Goal: Information Seeking & Learning: Learn about a topic

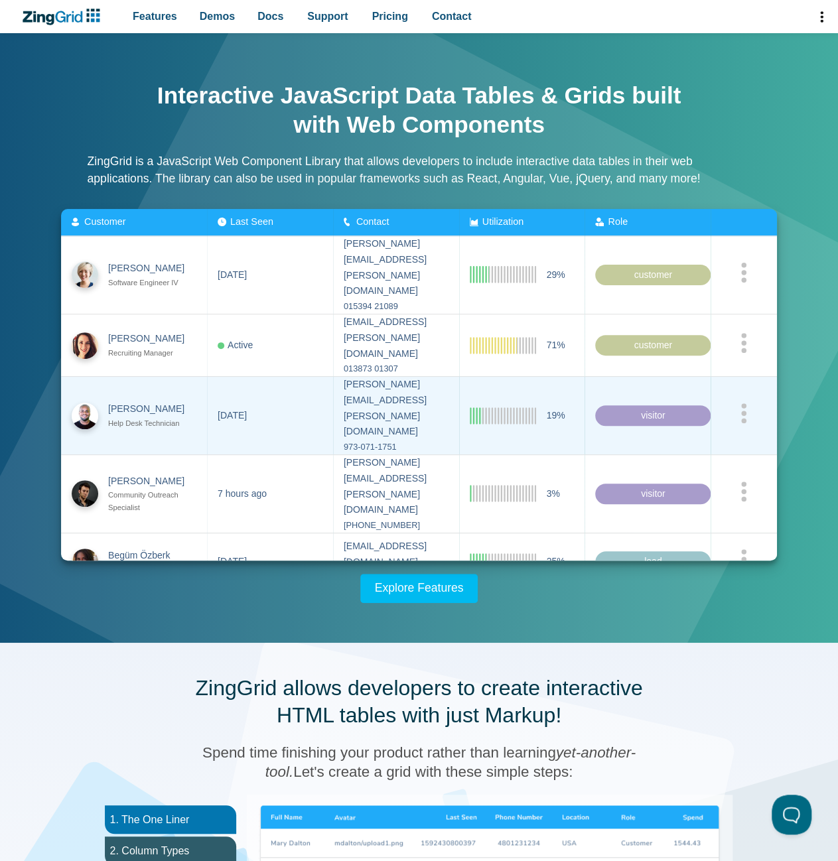
scroll to position [66, 0]
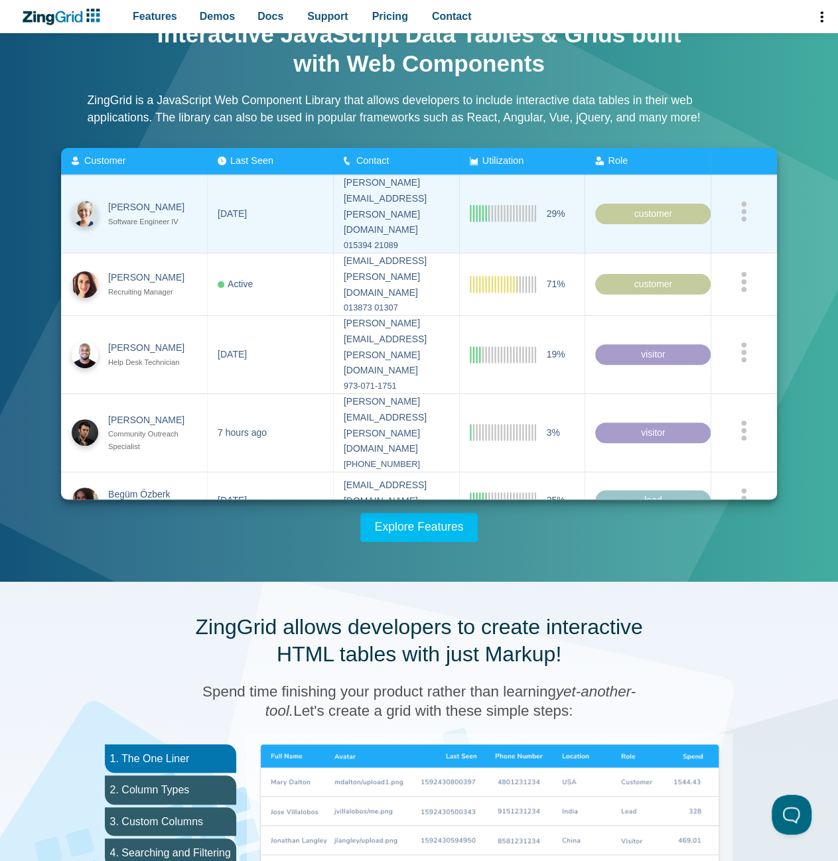
click at [276, 190] on zg-cell "[DATE]" at bounding box center [270, 214] width 126 height 78
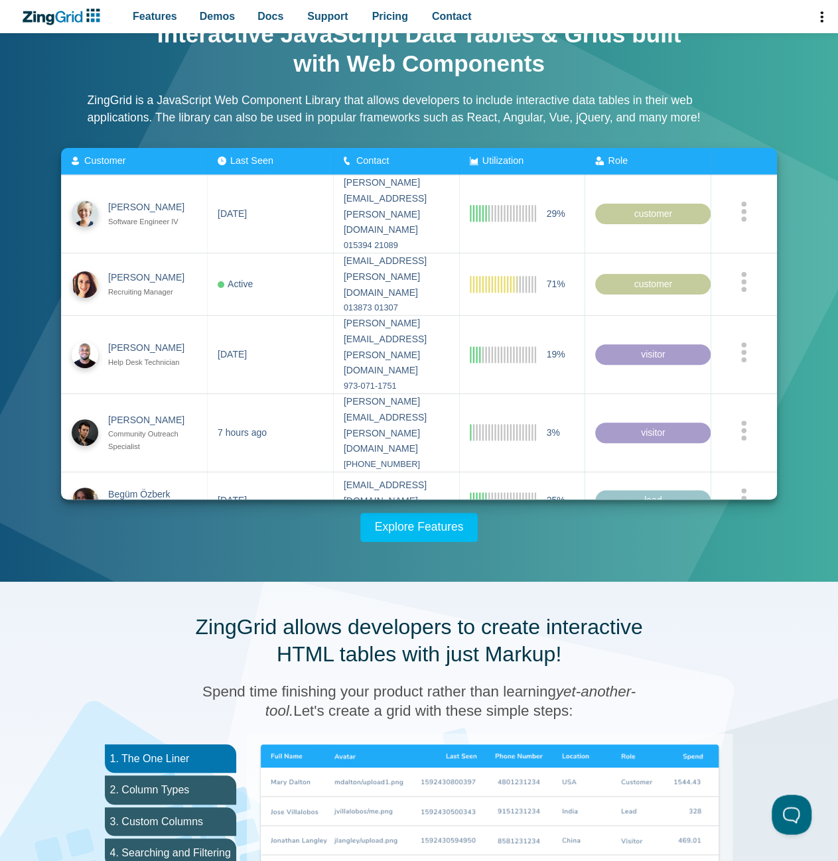
click at [253, 158] on span "Last Seen" at bounding box center [251, 160] width 43 height 11
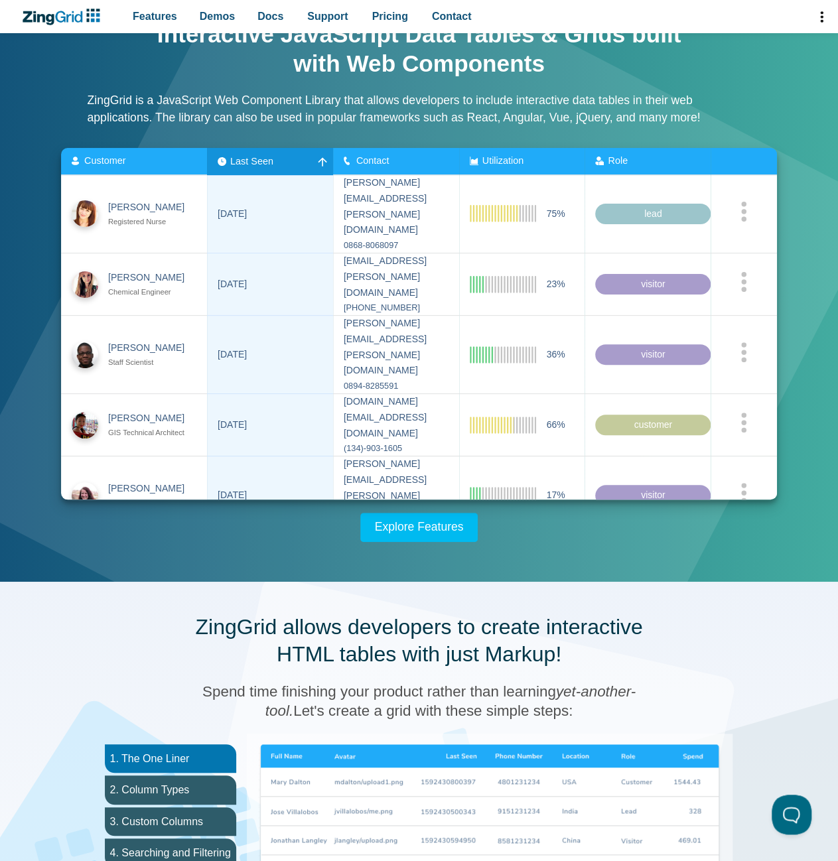
click at [252, 158] on span "Last Seen" at bounding box center [251, 160] width 43 height 11
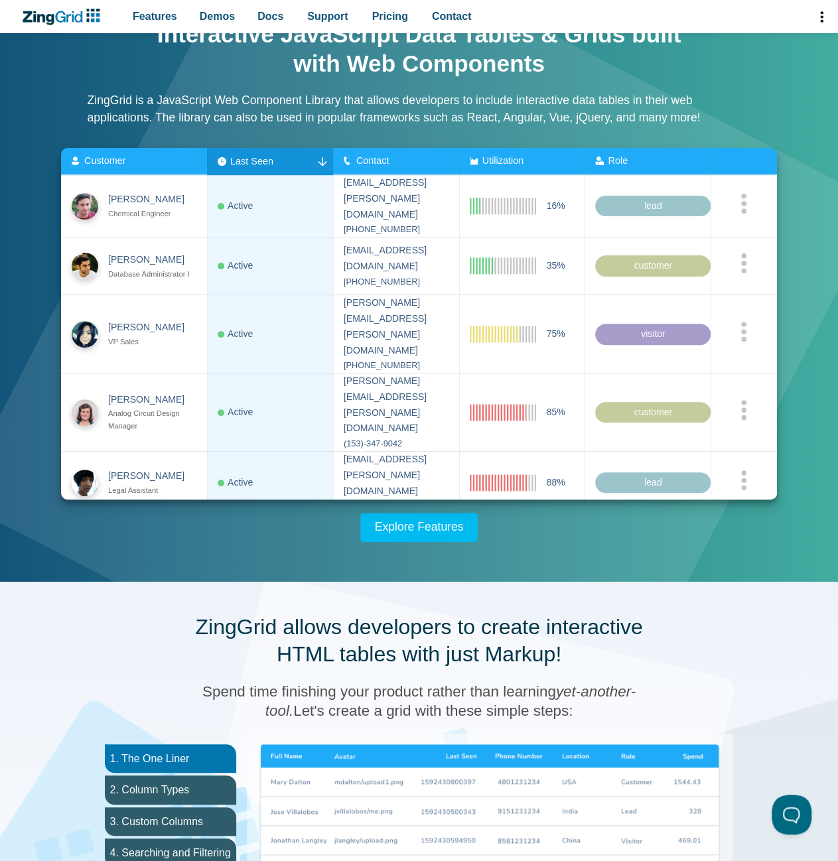
click at [361, 158] on span "Contact" at bounding box center [372, 160] width 33 height 11
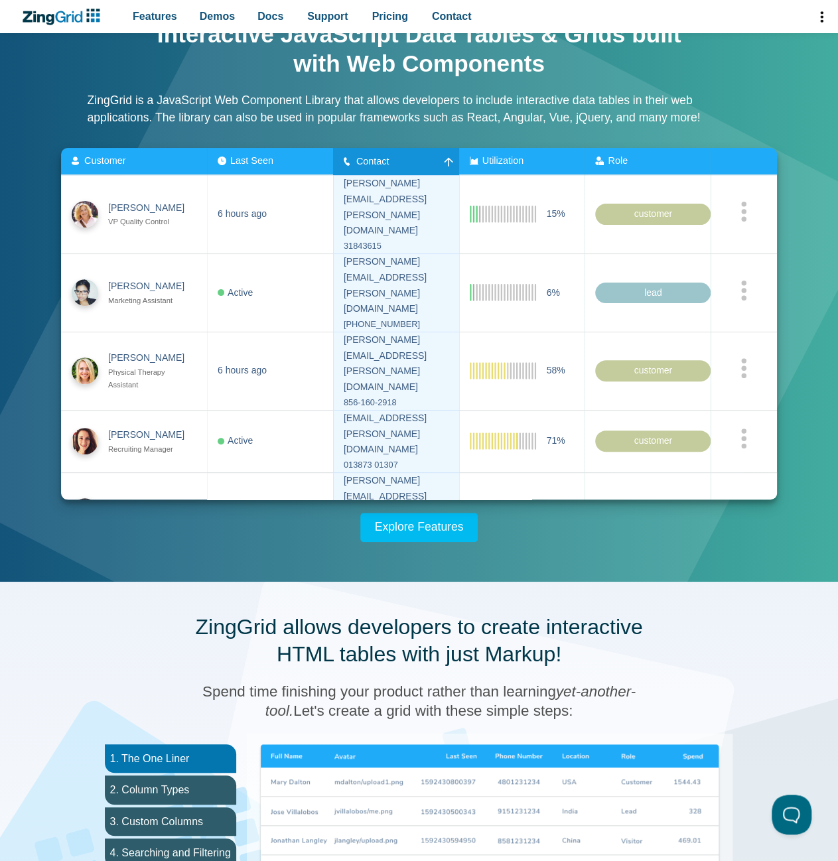
click at [376, 160] on div "Contact" at bounding box center [370, 161] width 52 height 11
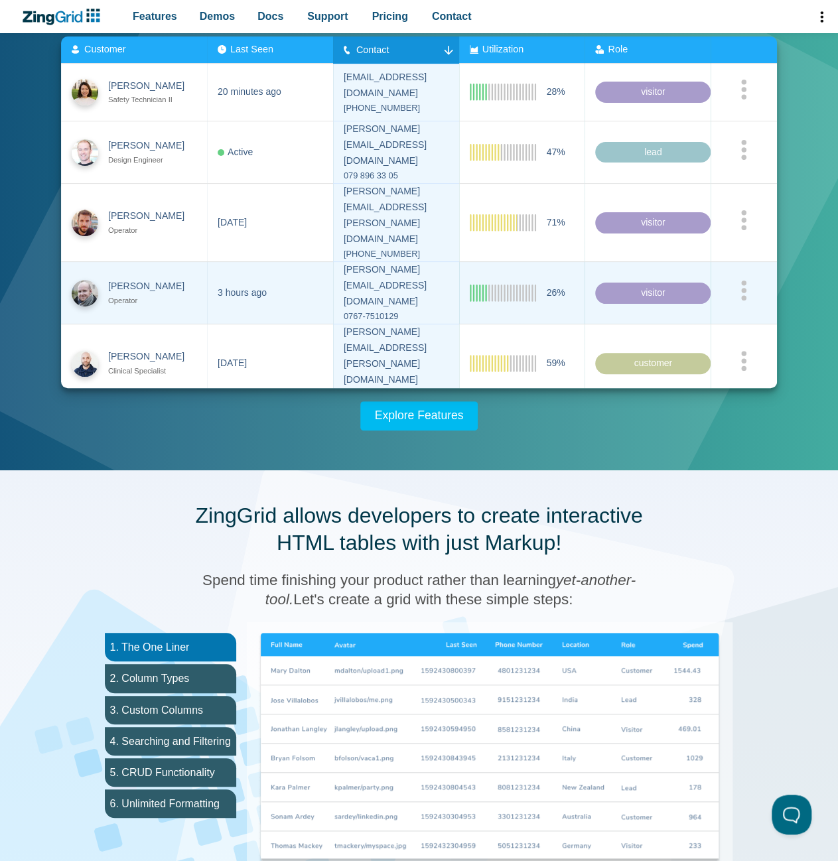
scroll to position [332, 0]
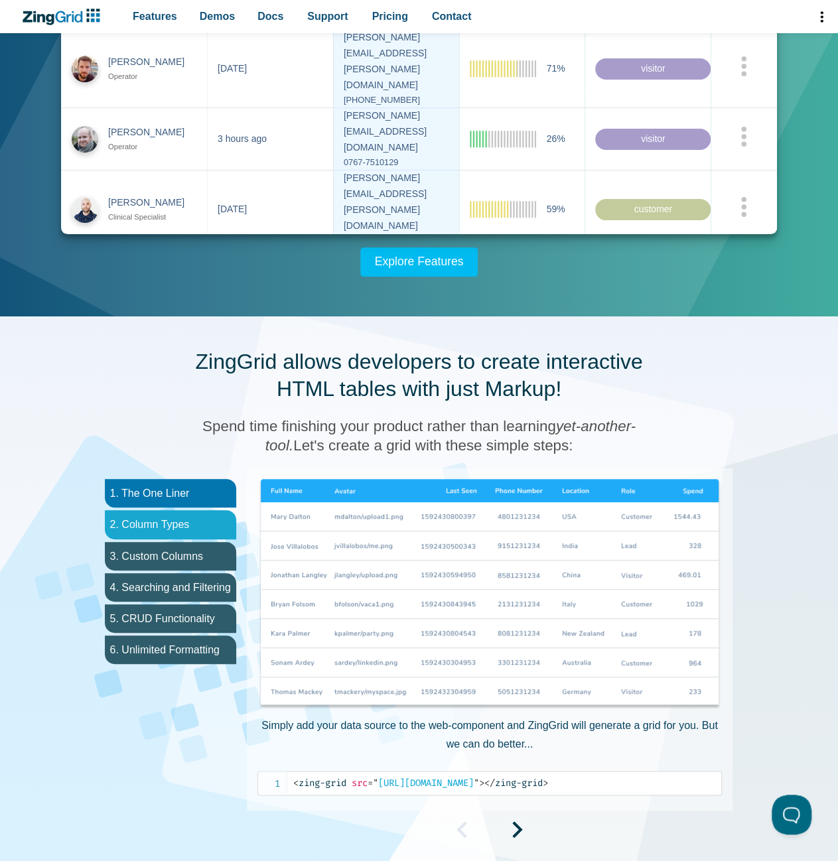
click at [209, 526] on li "2. Column Types" at bounding box center [170, 524] width 131 height 29
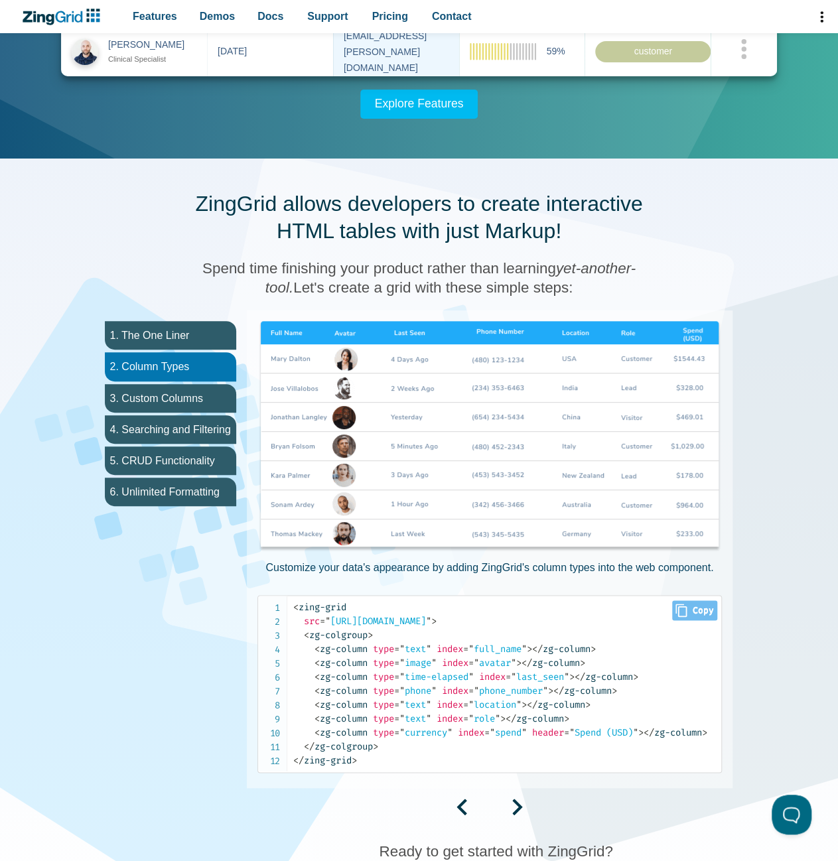
scroll to position [597, 0]
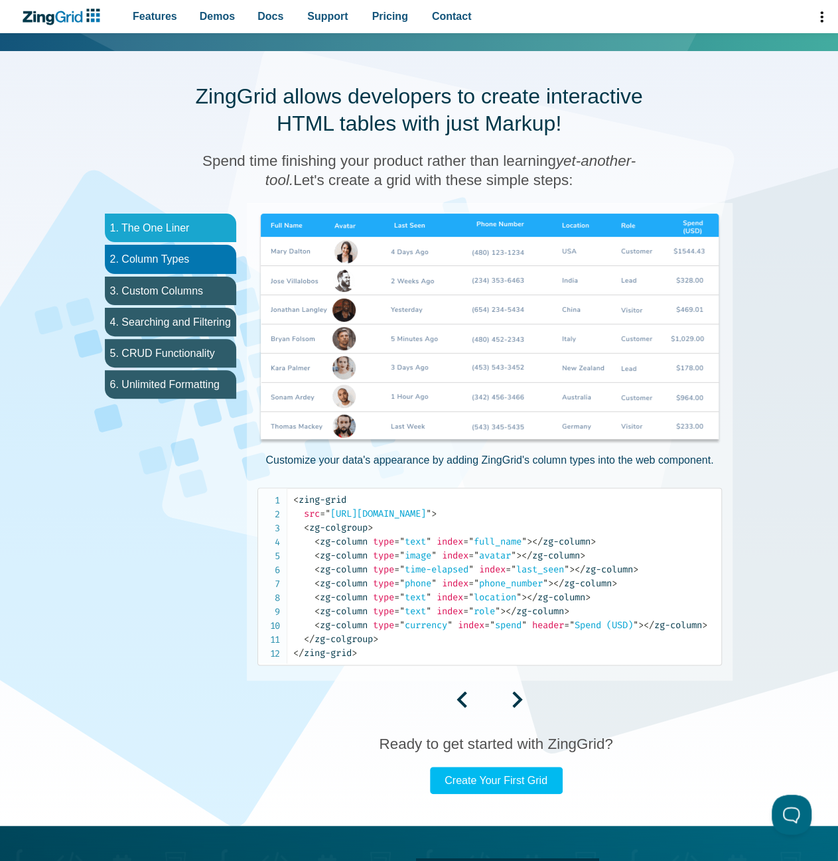
click at [137, 230] on li "1. The One Liner" at bounding box center [170, 228] width 131 height 29
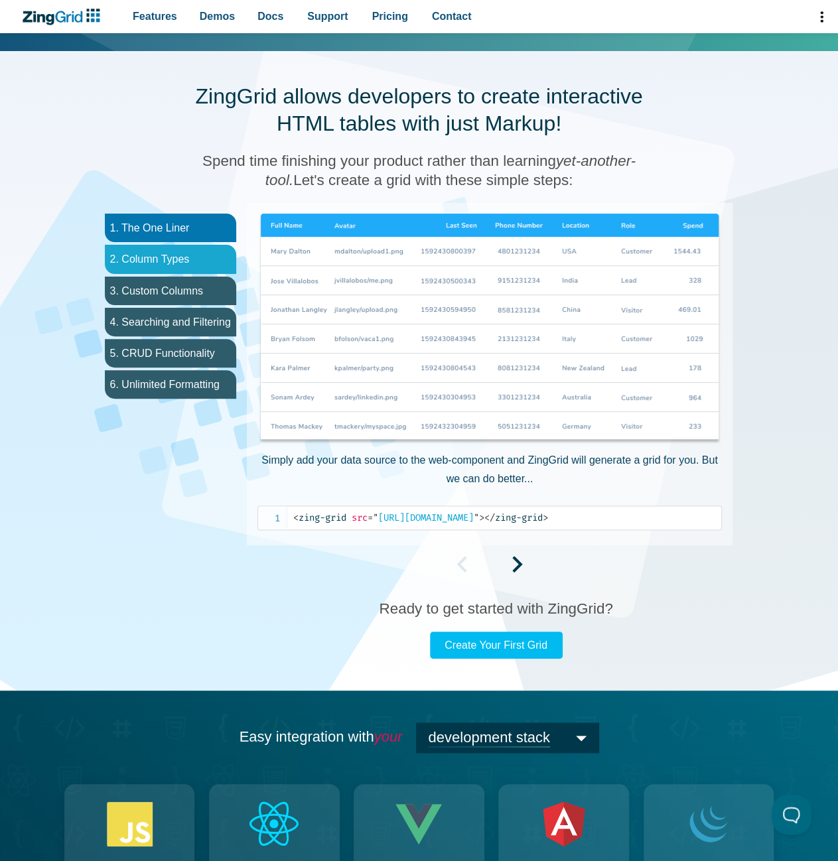
click at [146, 253] on li "2. Column Types" at bounding box center [170, 259] width 131 height 29
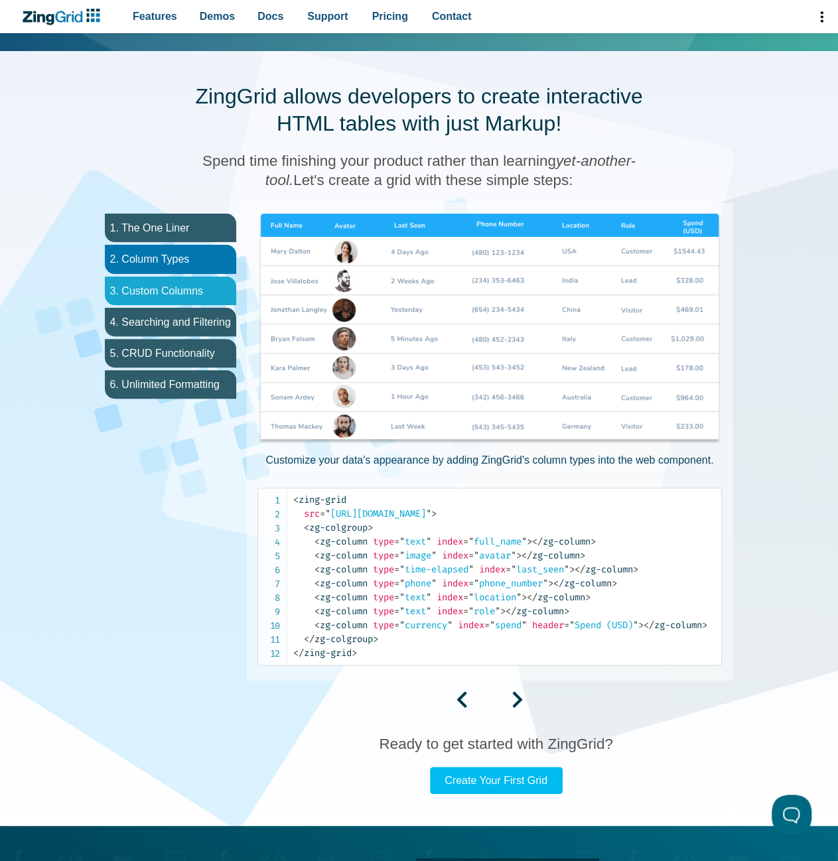
click at [159, 277] on li "3. Custom Columns" at bounding box center [170, 291] width 131 height 29
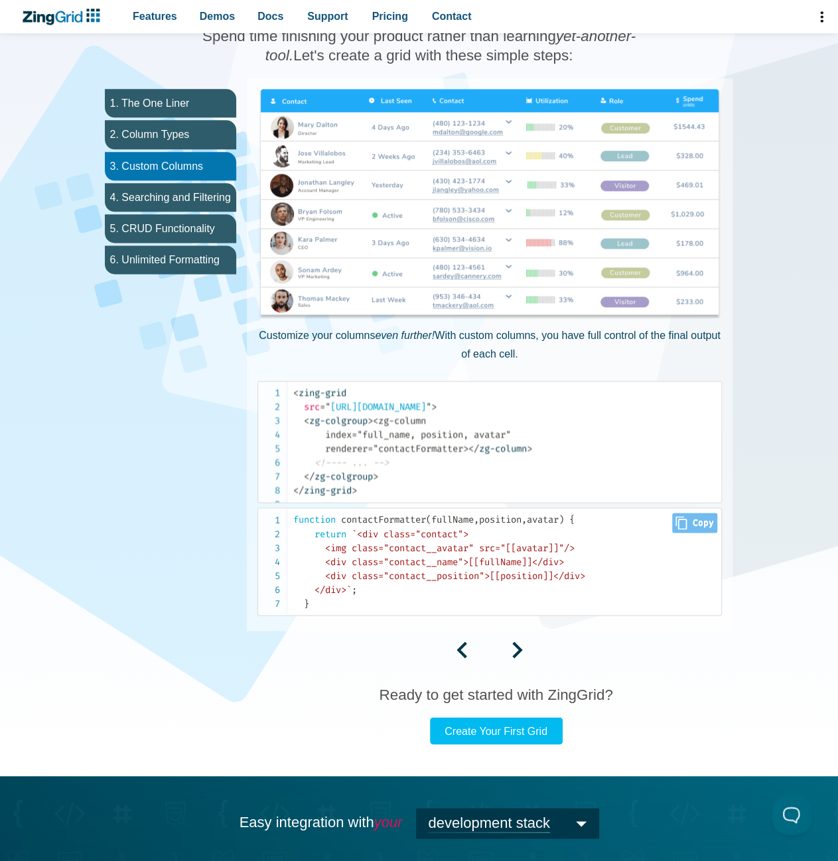
scroll to position [663, 0]
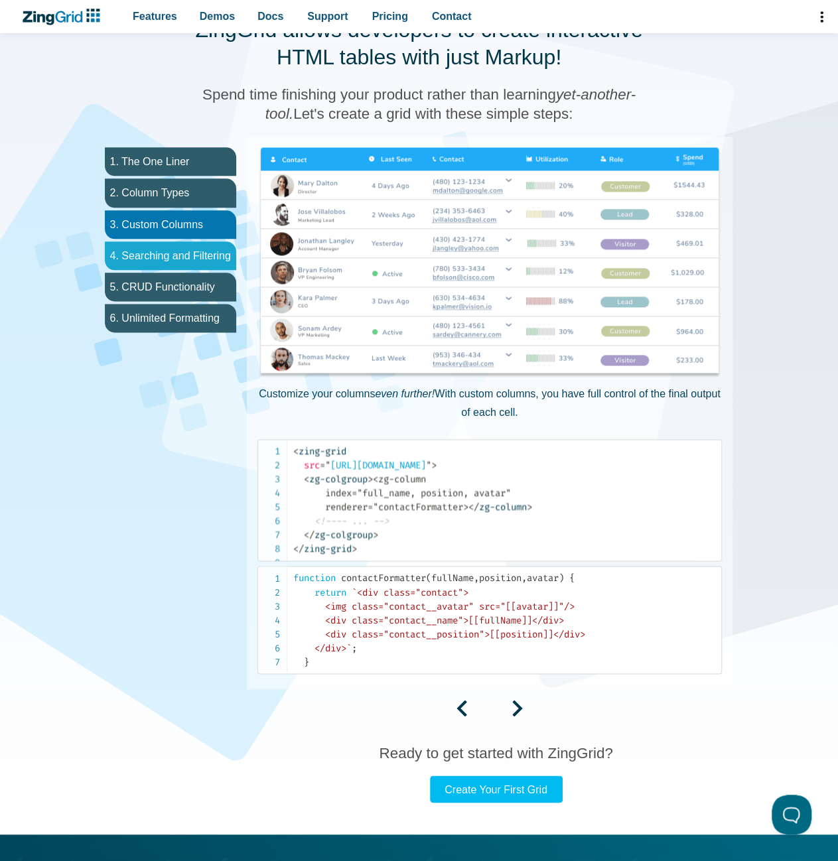
click at [194, 261] on li "4. Searching and Filtering" at bounding box center [170, 256] width 131 height 29
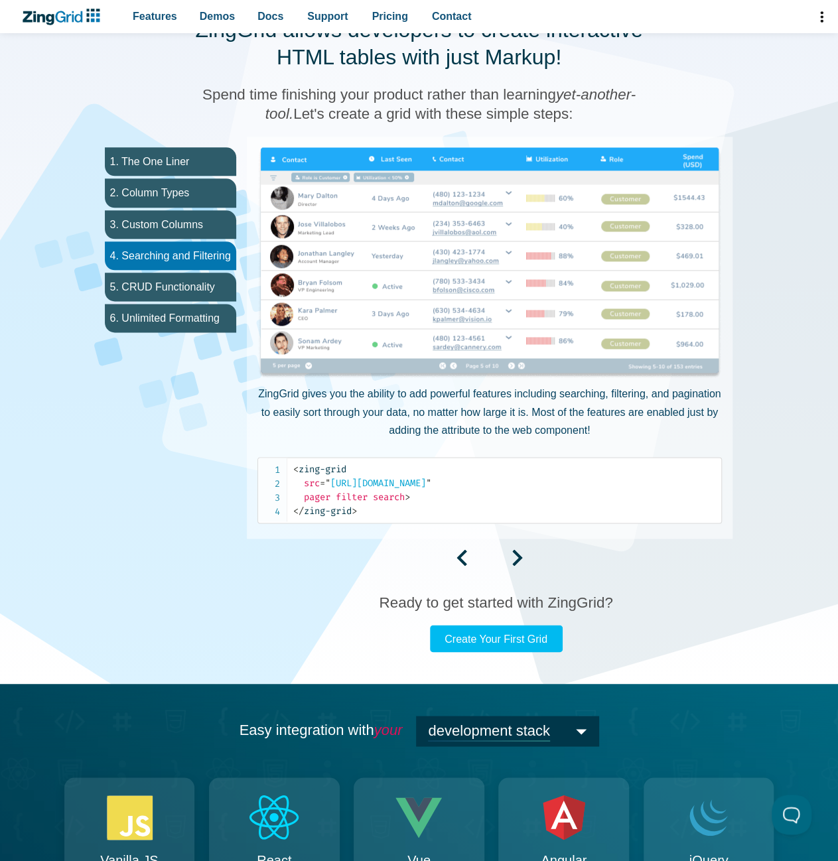
click at [640, 156] on img "App Content" at bounding box center [489, 263] width 464 height 232
click at [654, 178] on img "App Content" at bounding box center [489, 263] width 464 height 232
click at [149, 282] on li "5. CRUD Functionality" at bounding box center [170, 287] width 131 height 29
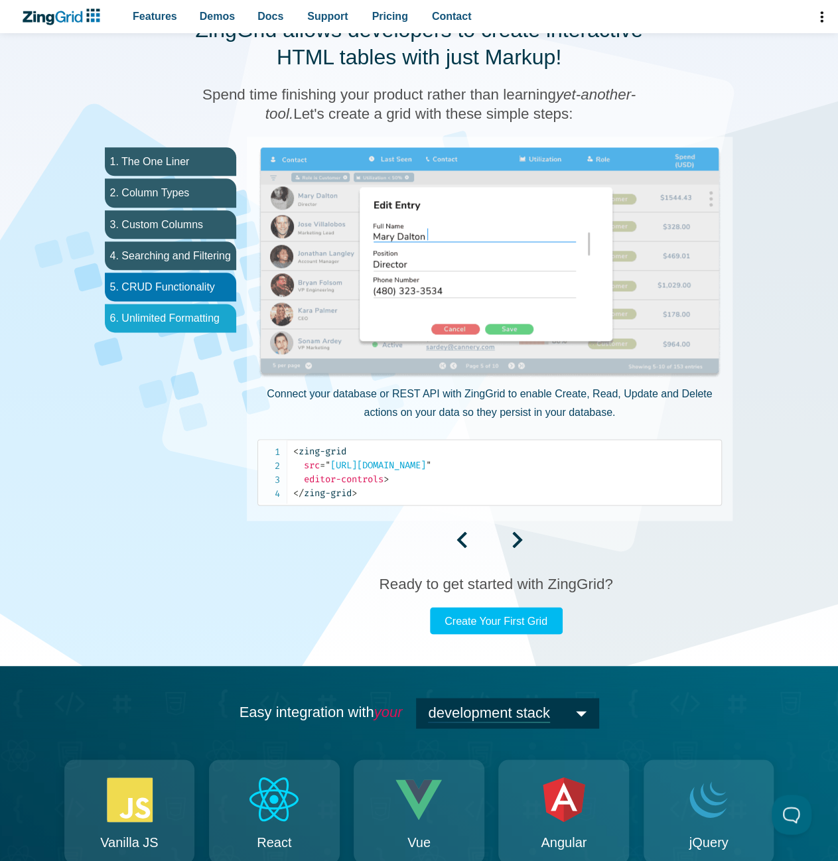
click at [158, 313] on li "6. Unlimited Formatting" at bounding box center [170, 318] width 131 height 29
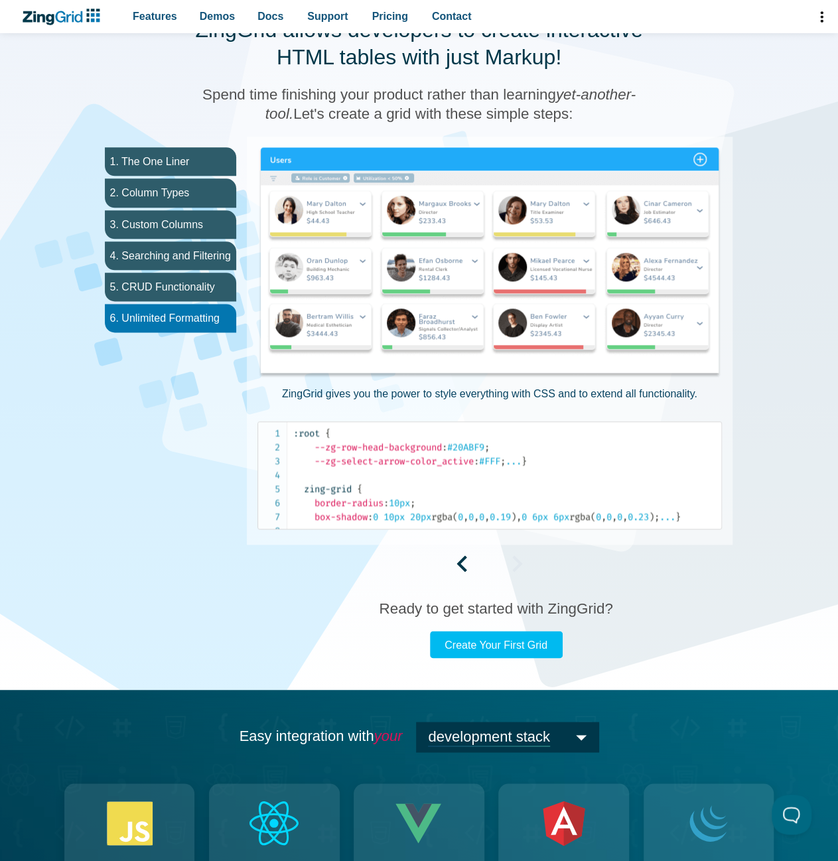
click at [479, 239] on img "App Content" at bounding box center [489, 263] width 464 height 232
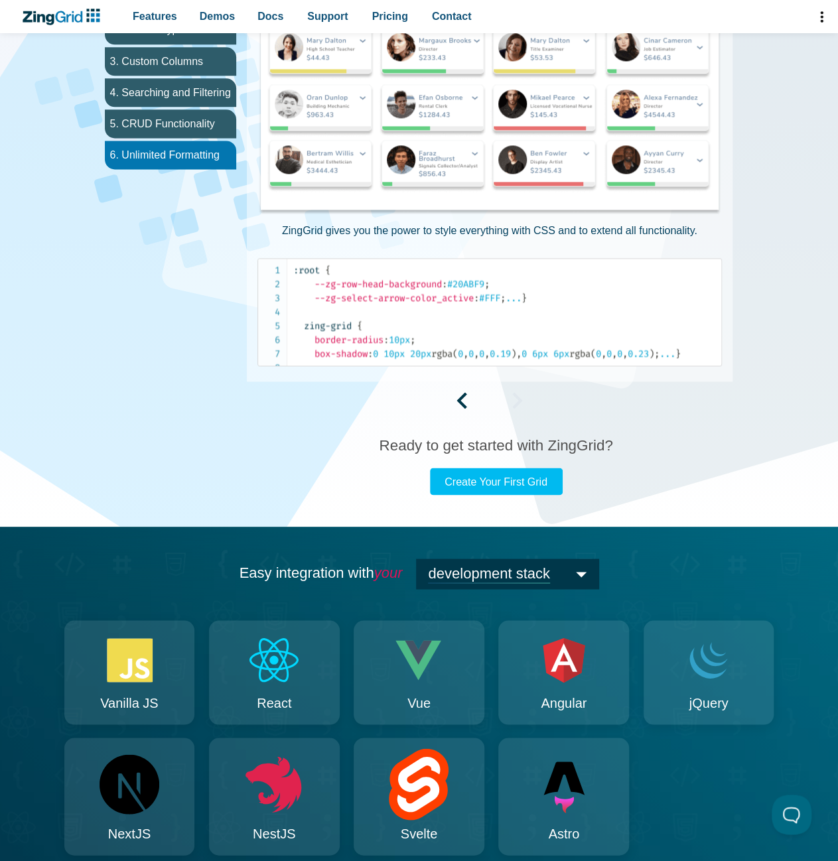
scroll to position [796, 0]
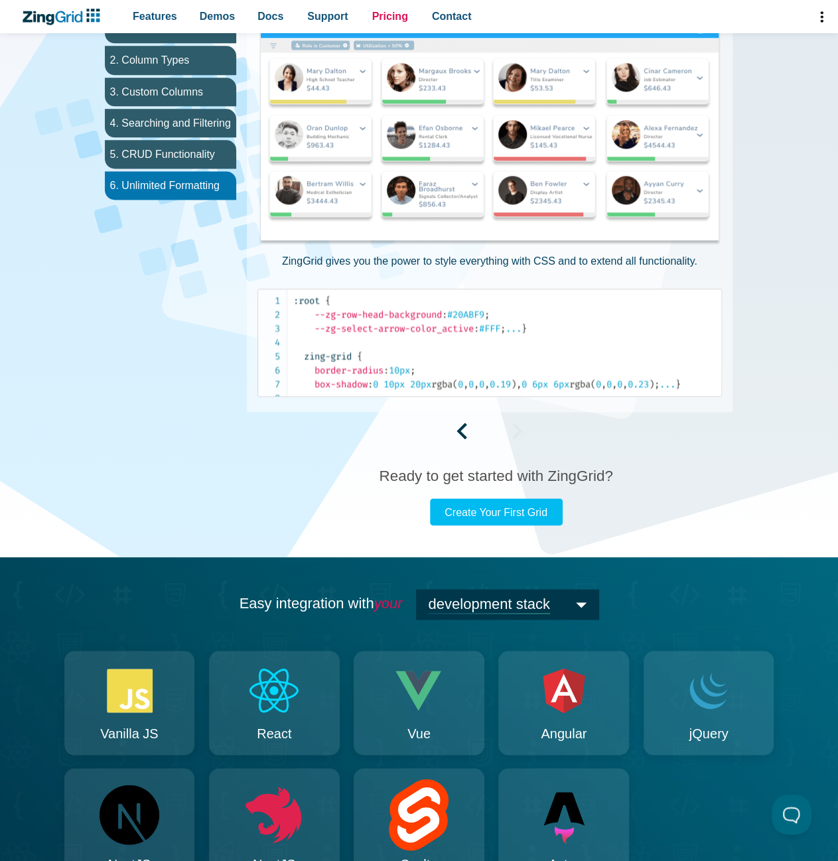
click at [396, 10] on link "Pricing" at bounding box center [390, 16] width 46 height 33
